Goal: Task Accomplishment & Management: Use online tool/utility

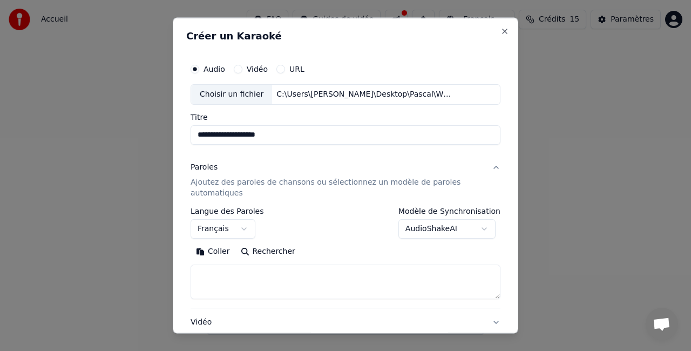
select select "**"
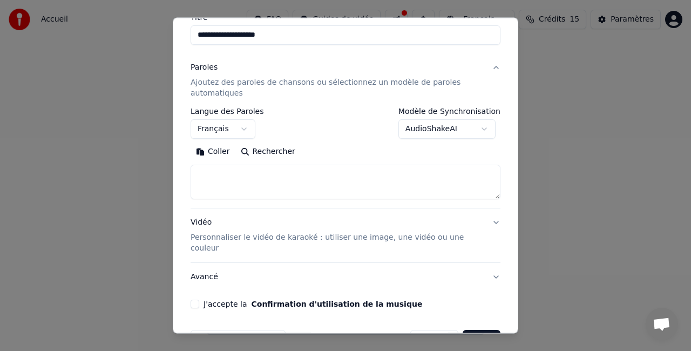
select select
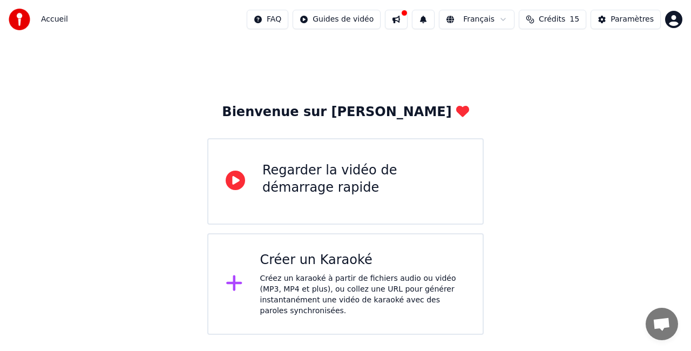
click at [395, 265] on div "Créer un Karaoké" at bounding box center [363, 260] width 206 height 17
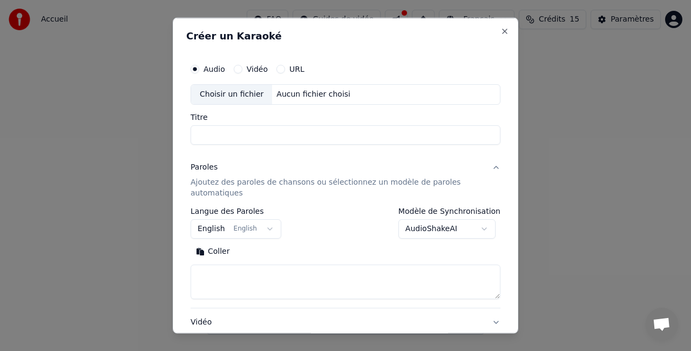
click at [289, 94] on div "Aucun fichier choisi" at bounding box center [313, 94] width 83 height 11
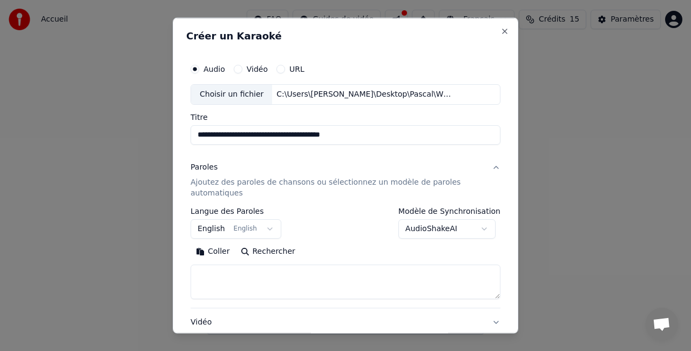
click at [239, 132] on input "**********" at bounding box center [346, 134] width 310 height 19
drag, startPoint x: 376, startPoint y: 138, endPoint x: 195, endPoint y: 143, distance: 180.9
click at [195, 143] on input "**********" at bounding box center [346, 134] width 310 height 19
type input "**********"
click at [257, 223] on button "English English" at bounding box center [236, 228] width 91 height 19
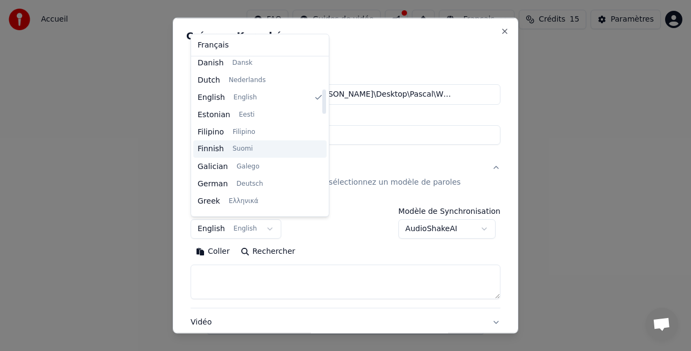
scroll to position [0, 0]
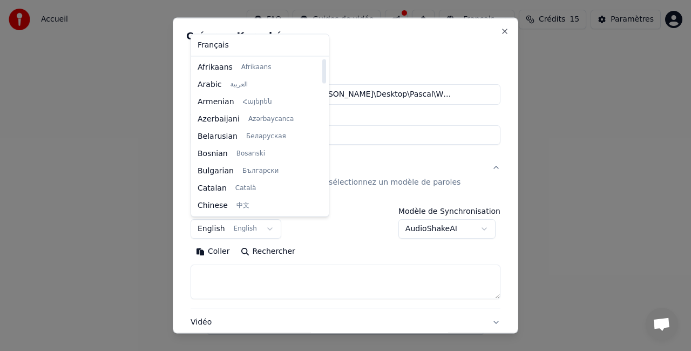
select select "**"
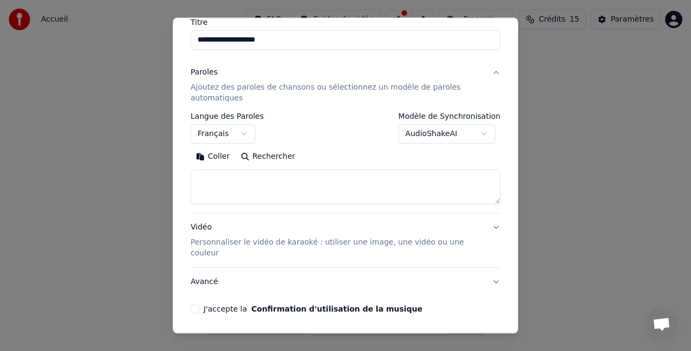
scroll to position [108, 0]
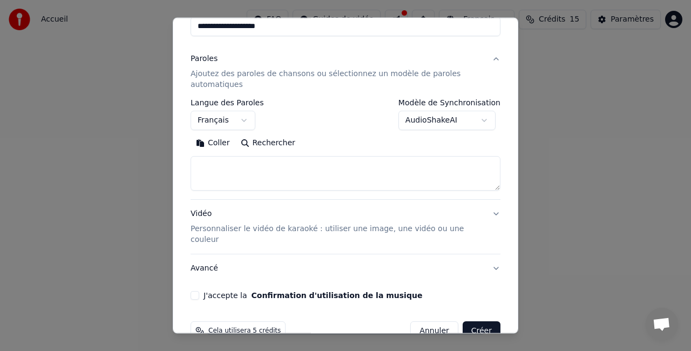
click at [244, 166] on textarea at bounding box center [346, 173] width 310 height 35
click at [255, 163] on textarea at bounding box center [346, 173] width 310 height 35
paste textarea "**********"
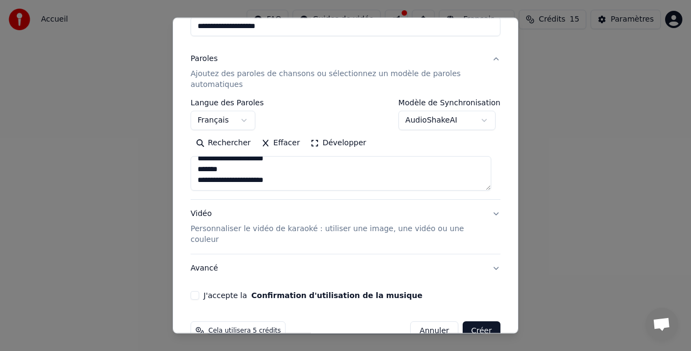
scroll to position [123, 0]
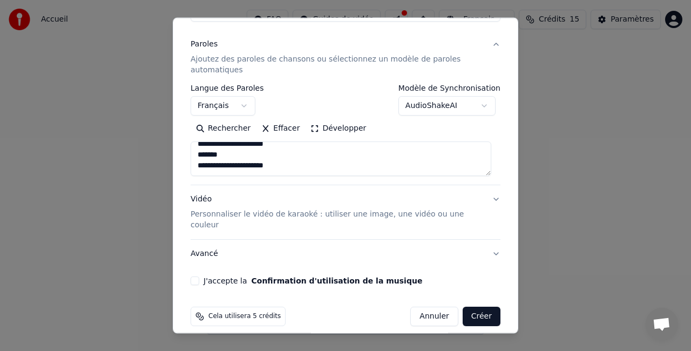
type textarea "**********"
click at [298, 215] on p "Personnaliser le vidéo de karaoké : utiliser une image, une vidéo ou une couleur" at bounding box center [337, 220] width 293 height 22
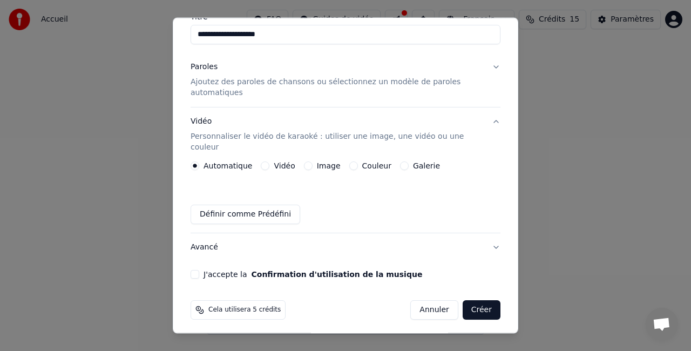
scroll to position [93, 0]
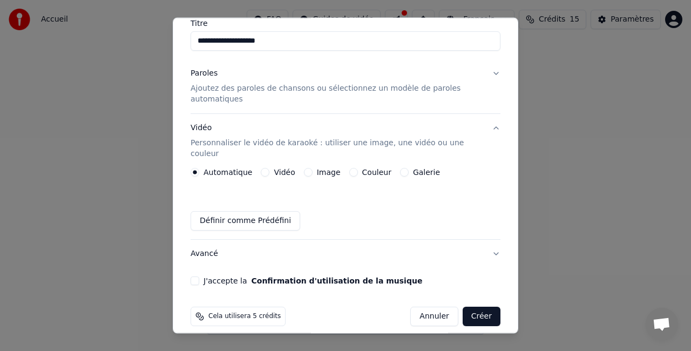
click at [305, 168] on button "Image" at bounding box center [308, 172] width 9 height 9
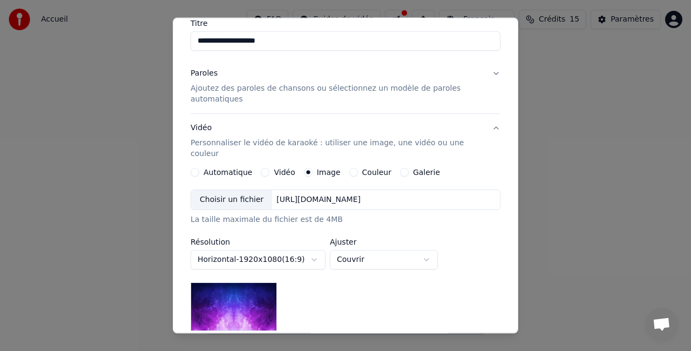
click at [246, 190] on div "Choisir un fichier" at bounding box center [231, 199] width 81 height 19
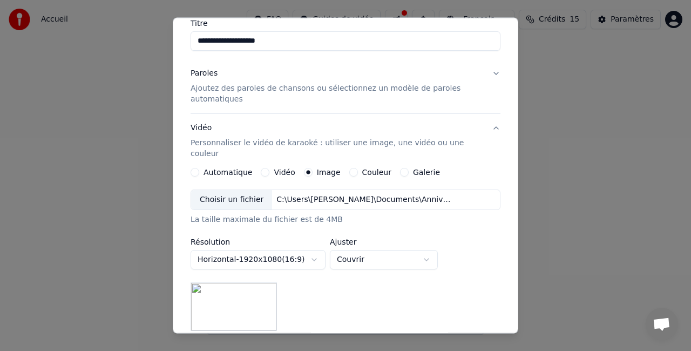
scroll to position [201, 0]
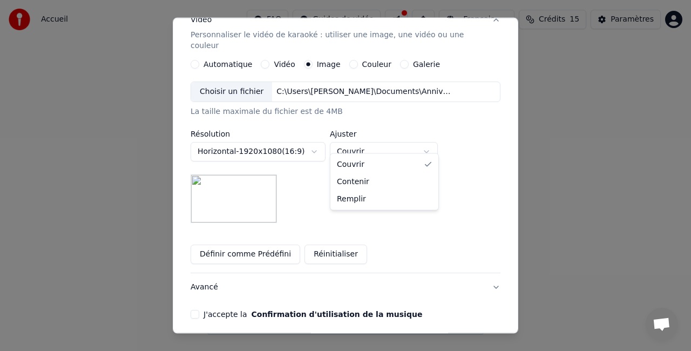
click at [361, 138] on body "**********" at bounding box center [345, 167] width 691 height 335
click at [366, 145] on body "**********" at bounding box center [345, 167] width 691 height 335
select select "*****"
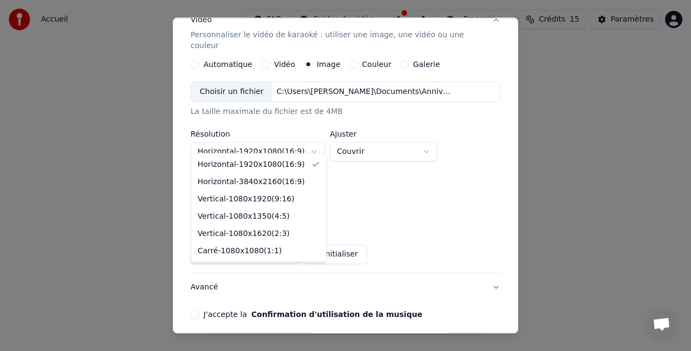
click at [307, 140] on body "**********" at bounding box center [345, 167] width 691 height 335
click at [295, 143] on body "**********" at bounding box center [345, 167] width 691 height 335
select select "*********"
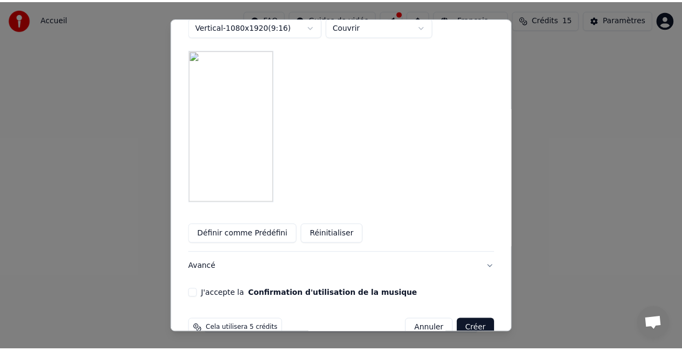
scroll to position [339, 0]
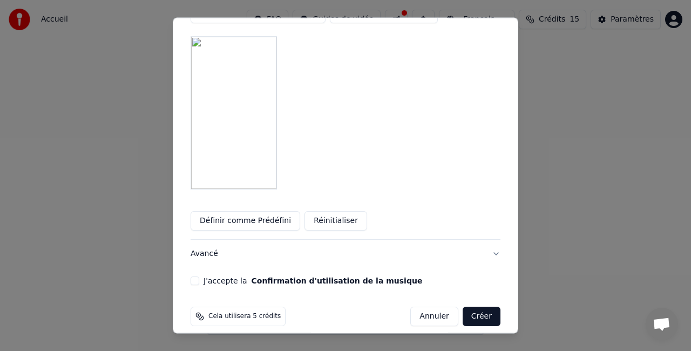
drag, startPoint x: 196, startPoint y: 269, endPoint x: 209, endPoint y: 269, distance: 13.0
click at [197, 277] on button "J'accepte la Confirmation d'utilisation de la musique" at bounding box center [195, 281] width 9 height 9
click at [475, 309] on button "Créer" at bounding box center [482, 316] width 38 height 19
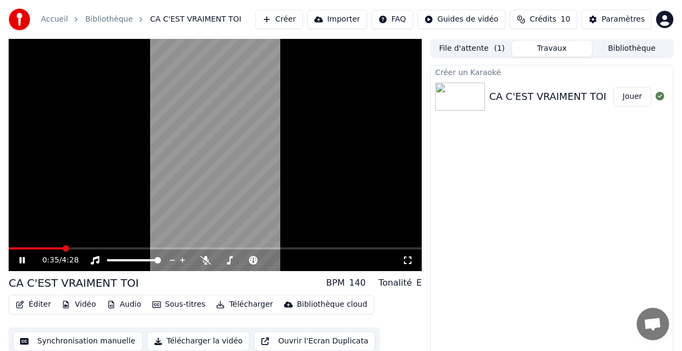
click at [24, 261] on icon at bounding box center [21, 260] width 5 height 6
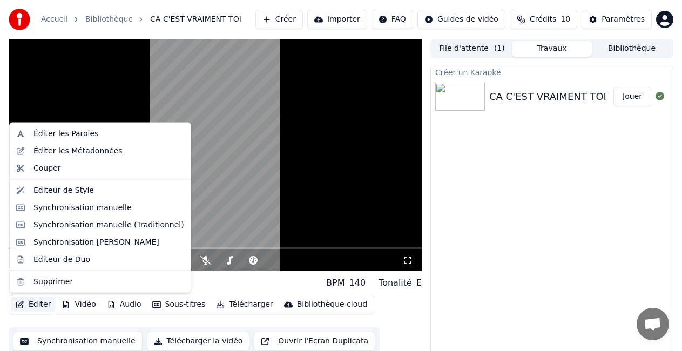
click at [31, 303] on button "Éditer" at bounding box center [33, 304] width 44 height 15
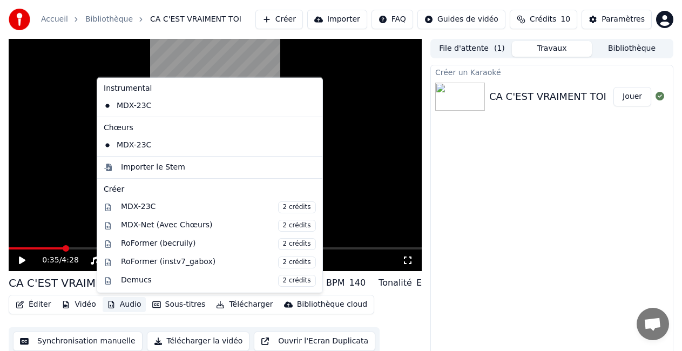
click at [116, 308] on button "Audio" at bounding box center [124, 304] width 43 height 15
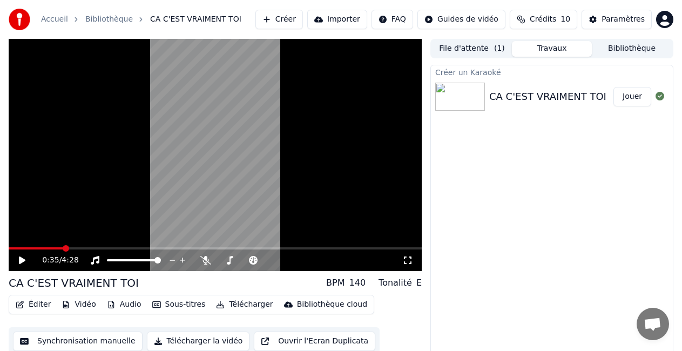
click at [116, 302] on button "Audio" at bounding box center [124, 304] width 43 height 15
click at [159, 300] on button "Sous-titres" at bounding box center [179, 304] width 62 height 15
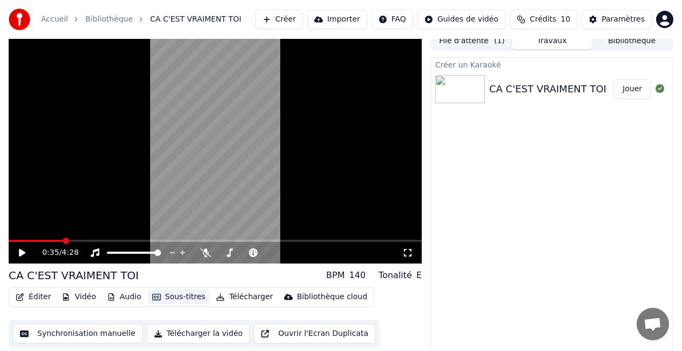
scroll to position [12, 0]
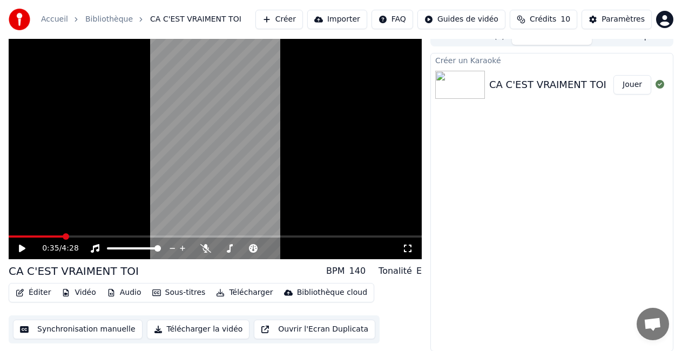
click at [117, 330] on button "Synchronisation manuelle" at bounding box center [78, 329] width 130 height 19
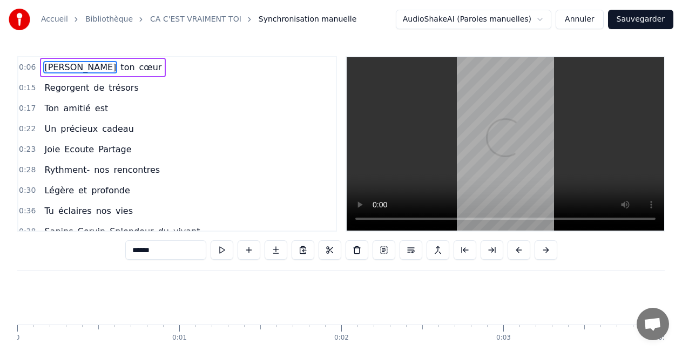
scroll to position [0, 989]
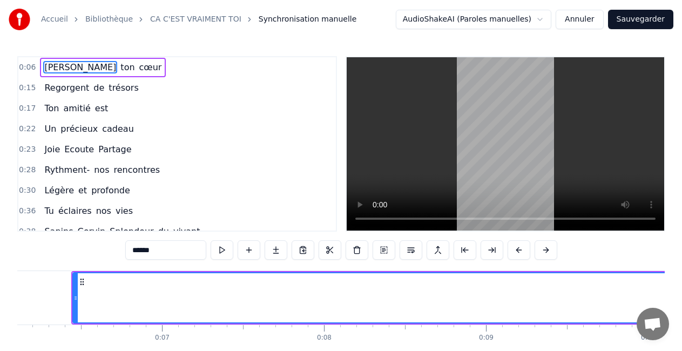
click at [55, 70] on span "[PERSON_NAME]" at bounding box center [80, 67] width 74 height 12
click at [55, 67] on span "[PERSON_NAME]" at bounding box center [80, 67] width 74 height 12
click at [119, 68] on span "ton" at bounding box center [127, 67] width 16 height 12
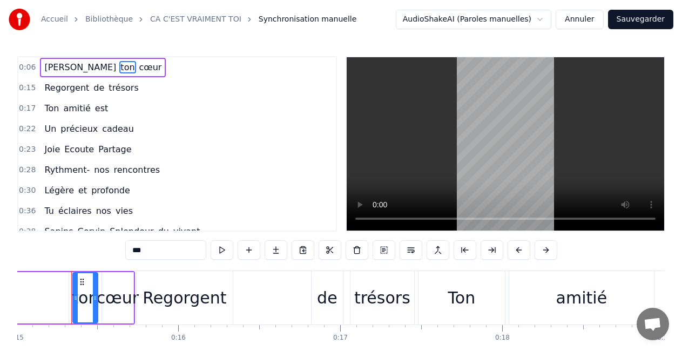
click at [54, 67] on span "[PERSON_NAME]" at bounding box center [80, 67] width 74 height 12
type input "******"
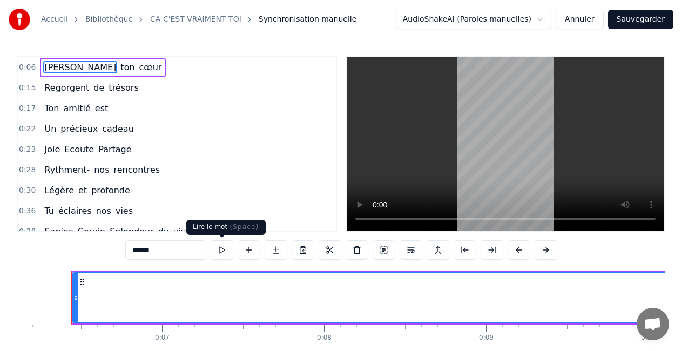
click at [217, 250] on button at bounding box center [221, 249] width 23 height 19
click at [215, 251] on button at bounding box center [221, 249] width 23 height 19
click at [221, 252] on button at bounding box center [221, 249] width 23 height 19
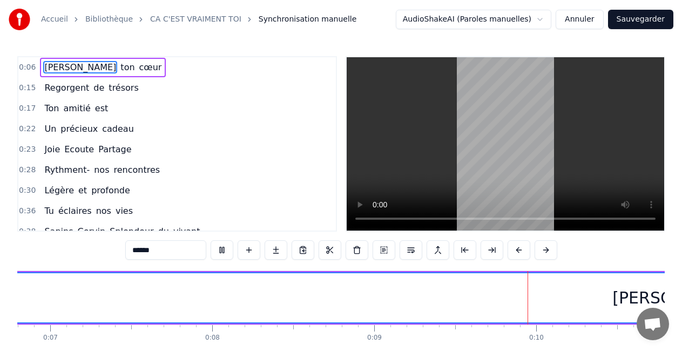
click at [223, 253] on button at bounding box center [221, 249] width 23 height 19
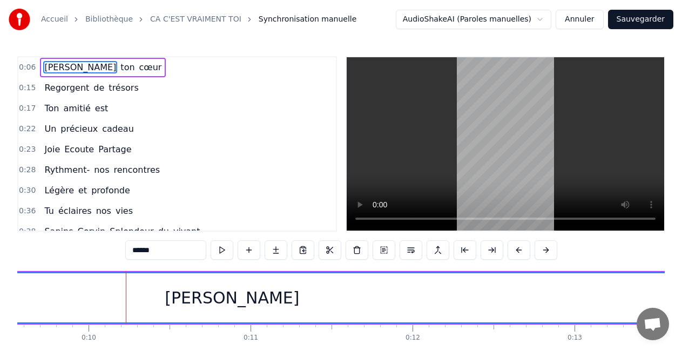
scroll to position [0, 1550]
click at [219, 250] on button at bounding box center [221, 249] width 23 height 19
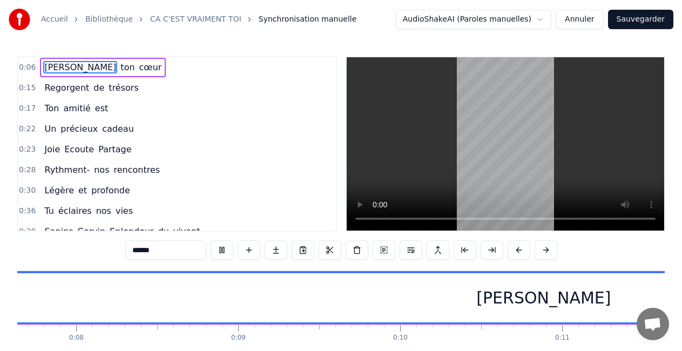
click at [219, 250] on button at bounding box center [221, 249] width 23 height 19
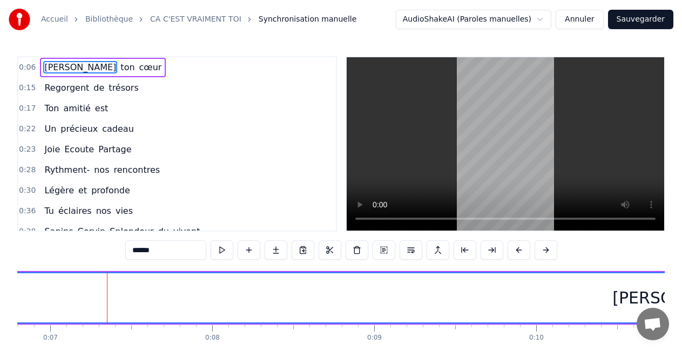
scroll to position [0, 1076]
click at [119, 66] on span "ton" at bounding box center [127, 67] width 16 height 12
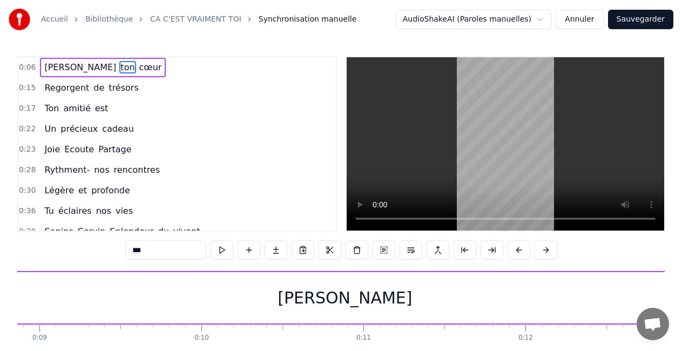
click at [138, 66] on span "cœur" at bounding box center [150, 67] width 25 height 12
type input "****"
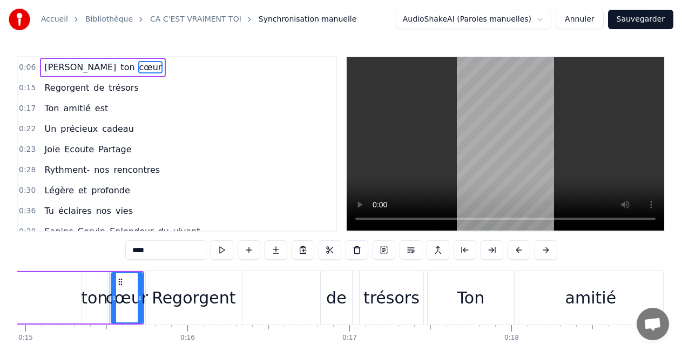
scroll to position [0, 2427]
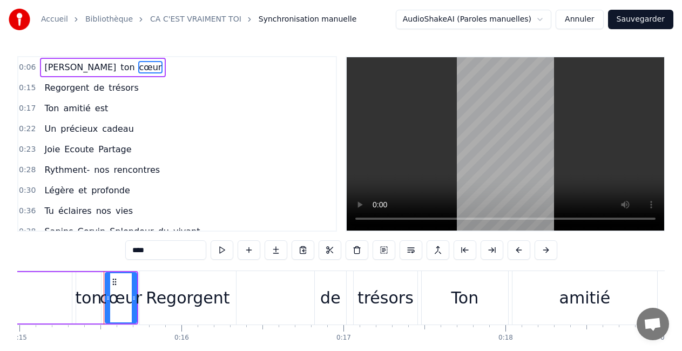
click at [508, 185] on video at bounding box center [504, 143] width 317 height 173
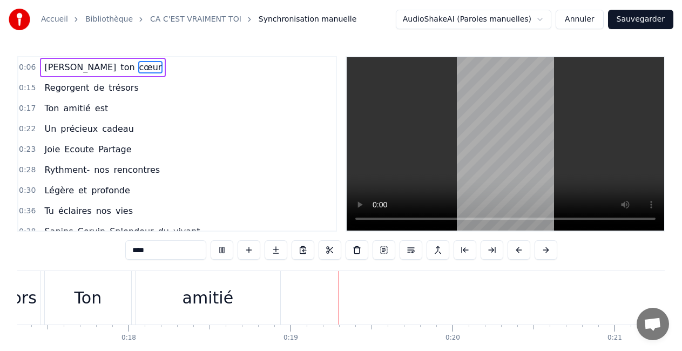
scroll to position [0, 2967]
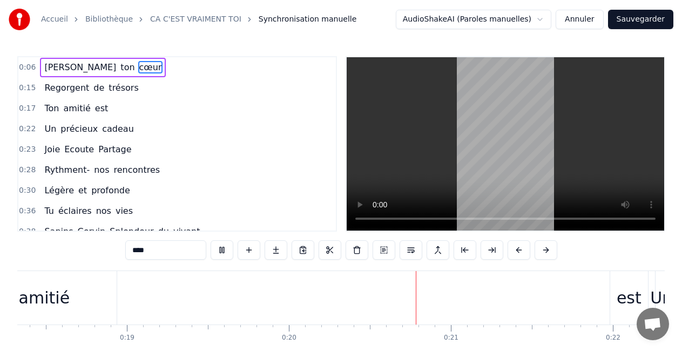
click at [31, 67] on span "0:06" at bounding box center [27, 67] width 17 height 11
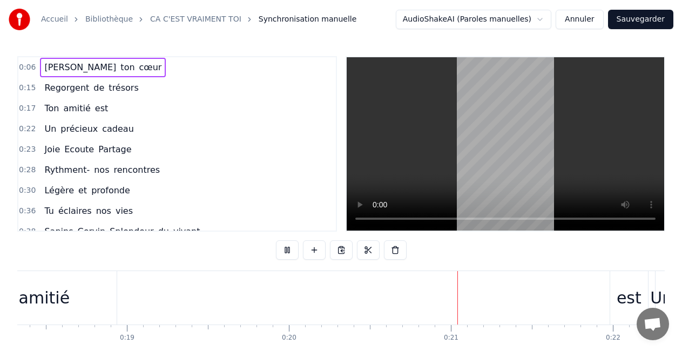
click at [30, 67] on span "0:06" at bounding box center [27, 67] width 17 height 11
click at [48, 68] on span "[PERSON_NAME]" at bounding box center [80, 67] width 74 height 12
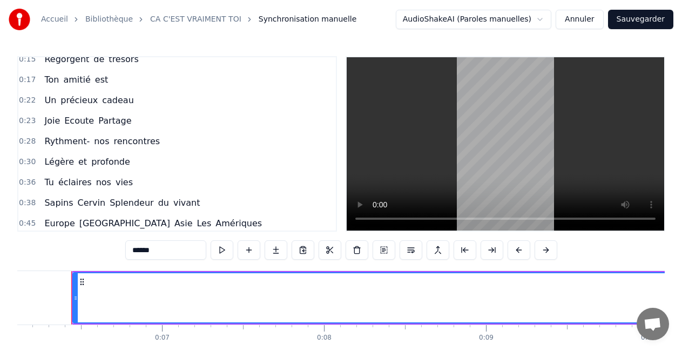
scroll to position [0, 0]
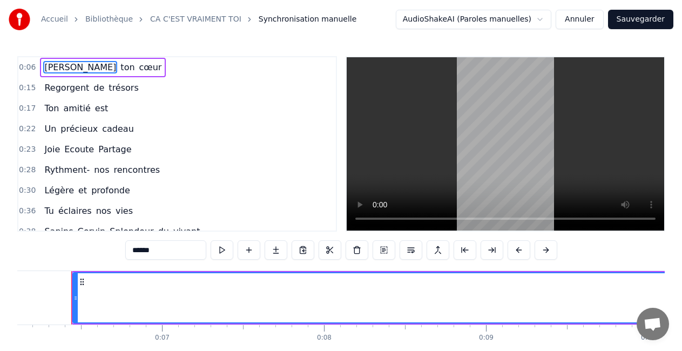
click at [58, 66] on span "[PERSON_NAME]" at bounding box center [80, 67] width 74 height 12
click at [119, 68] on span "ton" at bounding box center [127, 67] width 16 height 12
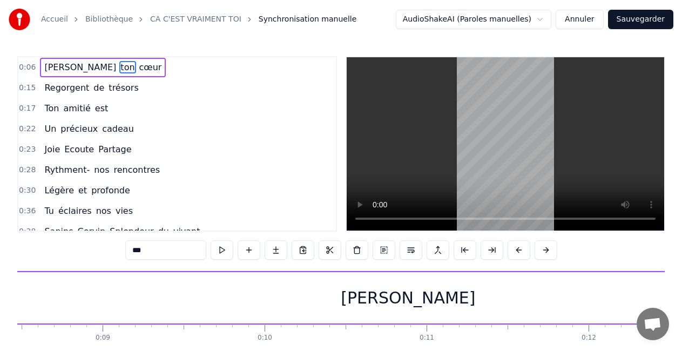
click at [138, 67] on span "cœur" at bounding box center [150, 67] width 25 height 12
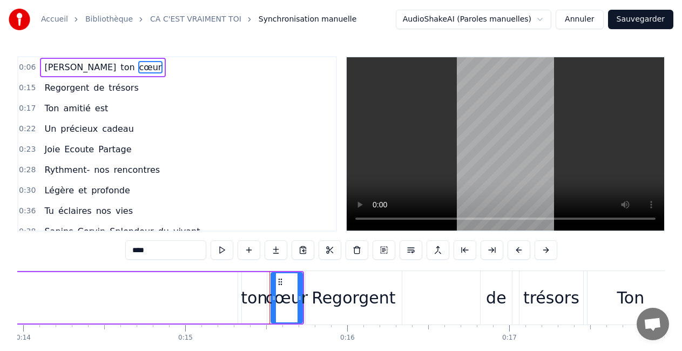
scroll to position [0, 2430]
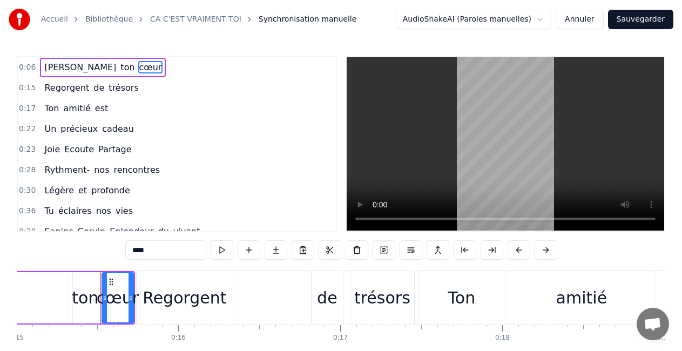
click at [60, 88] on span "Regorgent" at bounding box center [66, 87] width 47 height 12
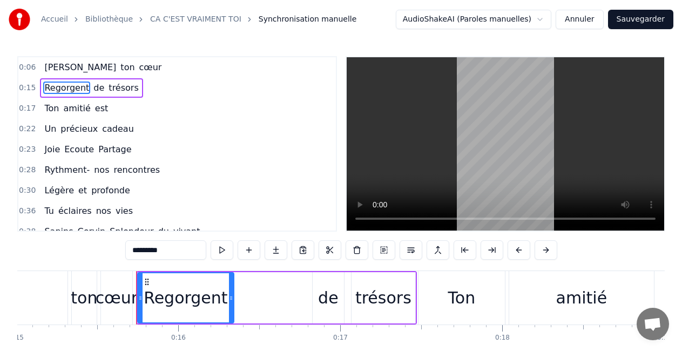
click at [92, 88] on span "de" at bounding box center [98, 87] width 13 height 12
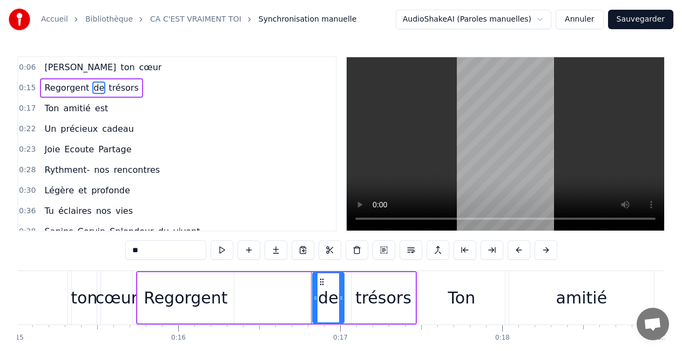
click at [107, 89] on span "trésors" at bounding box center [123, 87] width 32 height 12
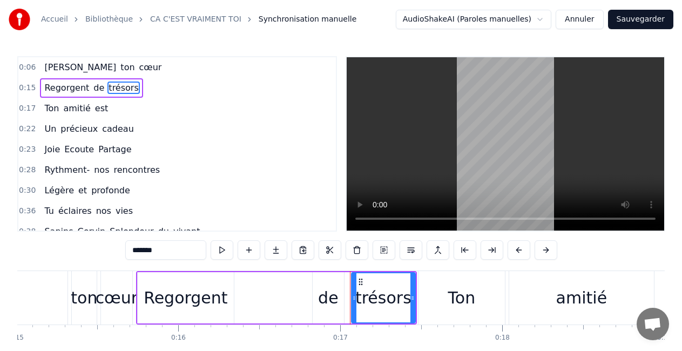
click at [58, 72] on span "[PERSON_NAME]" at bounding box center [80, 67] width 74 height 12
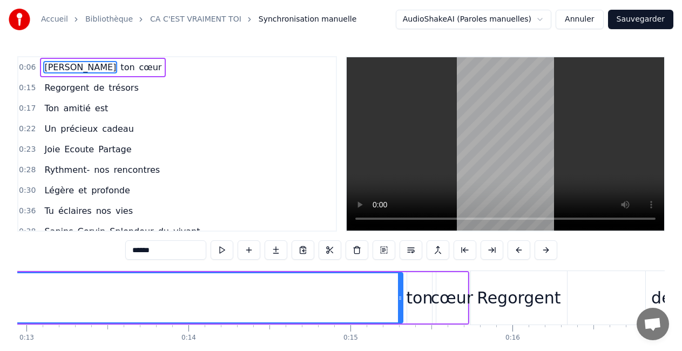
click at [119, 69] on span "ton" at bounding box center [127, 67] width 16 height 12
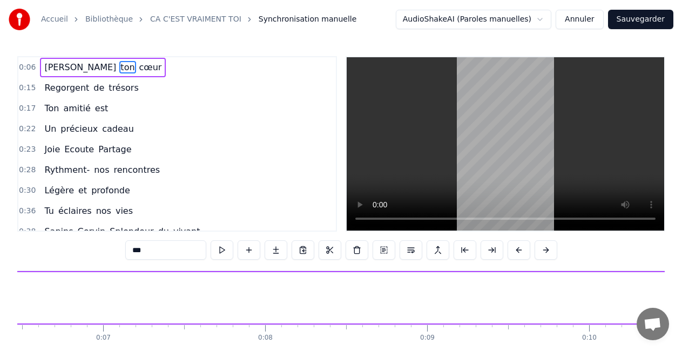
drag, startPoint x: 92, startPoint y: 69, endPoint x: 64, endPoint y: 81, distance: 30.2
click at [138, 69] on span "cœur" at bounding box center [150, 67] width 25 height 12
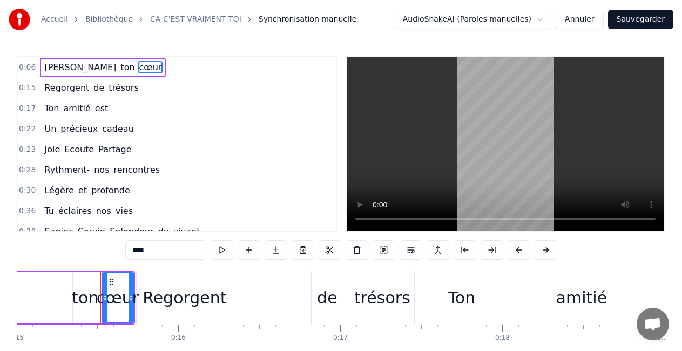
click at [59, 91] on span "Regorgent" at bounding box center [66, 87] width 47 height 12
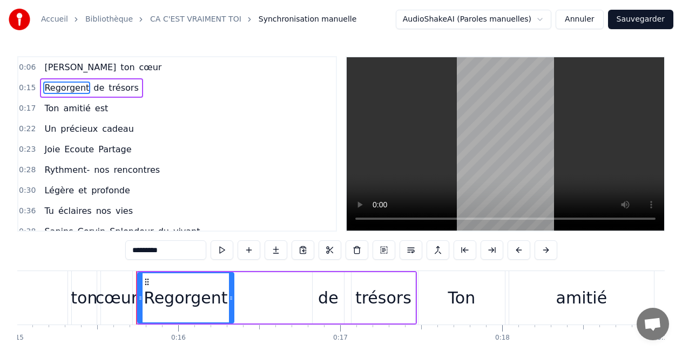
click at [61, 71] on span "[PERSON_NAME]" at bounding box center [80, 67] width 74 height 12
type input "******"
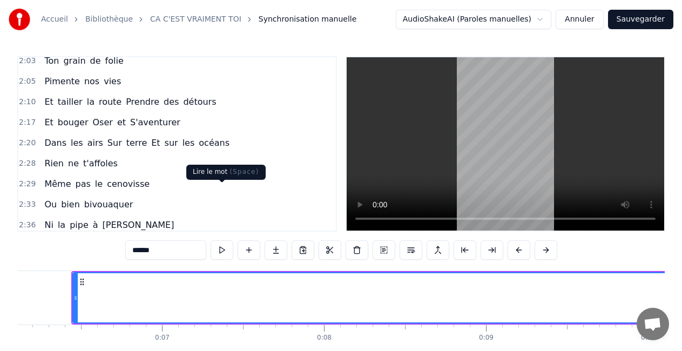
scroll to position [55, 0]
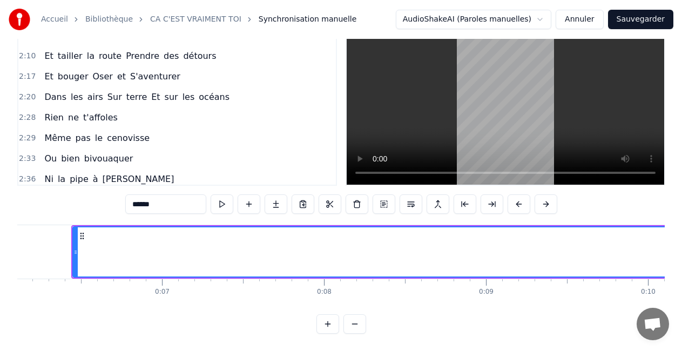
click at [352, 323] on button at bounding box center [354, 323] width 23 height 19
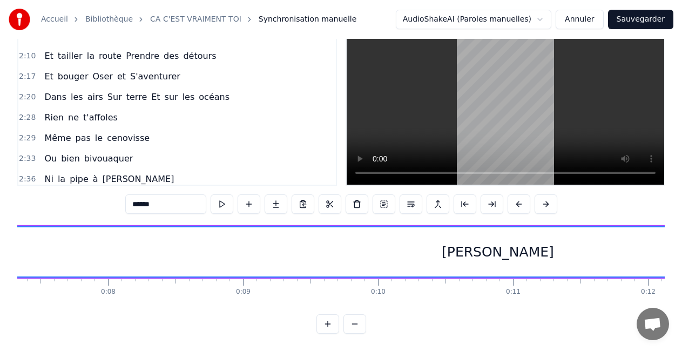
click at [361, 324] on button at bounding box center [354, 323] width 23 height 19
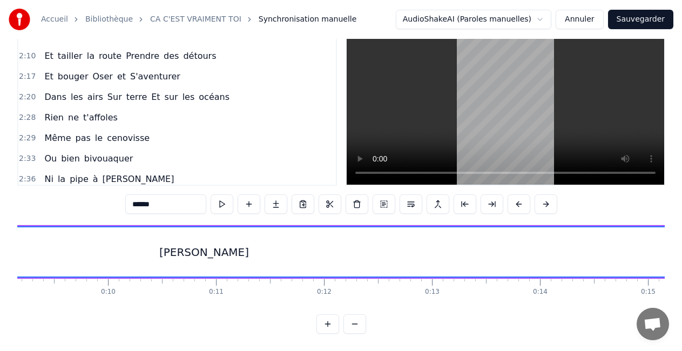
click at [359, 324] on button at bounding box center [354, 323] width 23 height 19
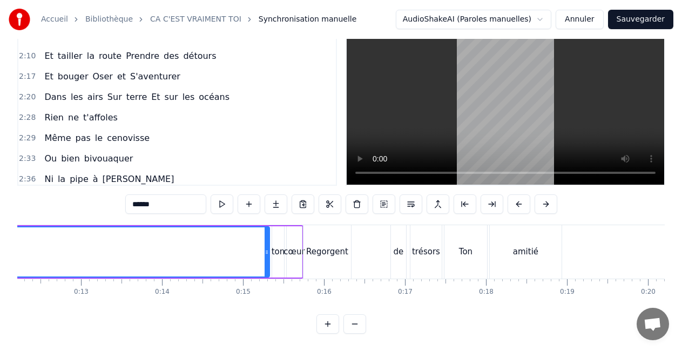
click at [359, 324] on button at bounding box center [354, 323] width 23 height 19
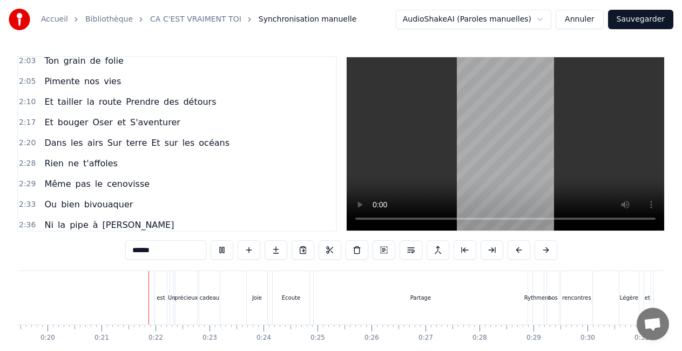
scroll to position [0, 1090]
